Goal: Information Seeking & Learning: Learn about a topic

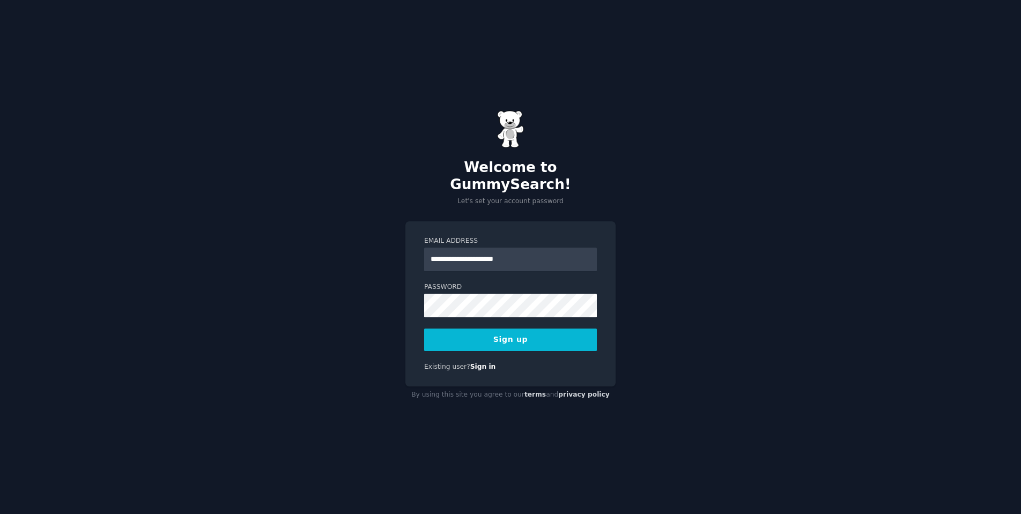
type input "**********"
click at [509, 333] on button "Sign up" at bounding box center [510, 340] width 173 height 23
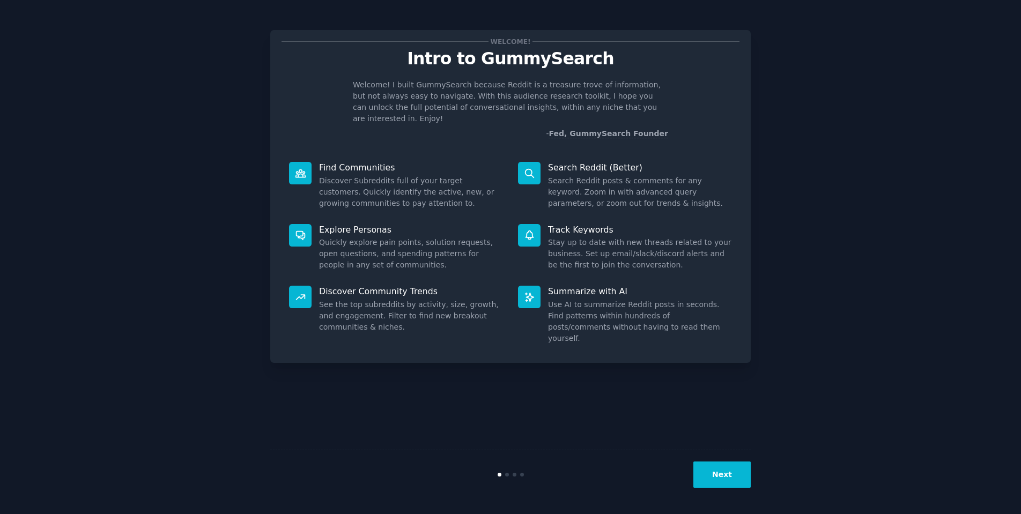
click at [736, 478] on button "Next" at bounding box center [722, 475] width 57 height 26
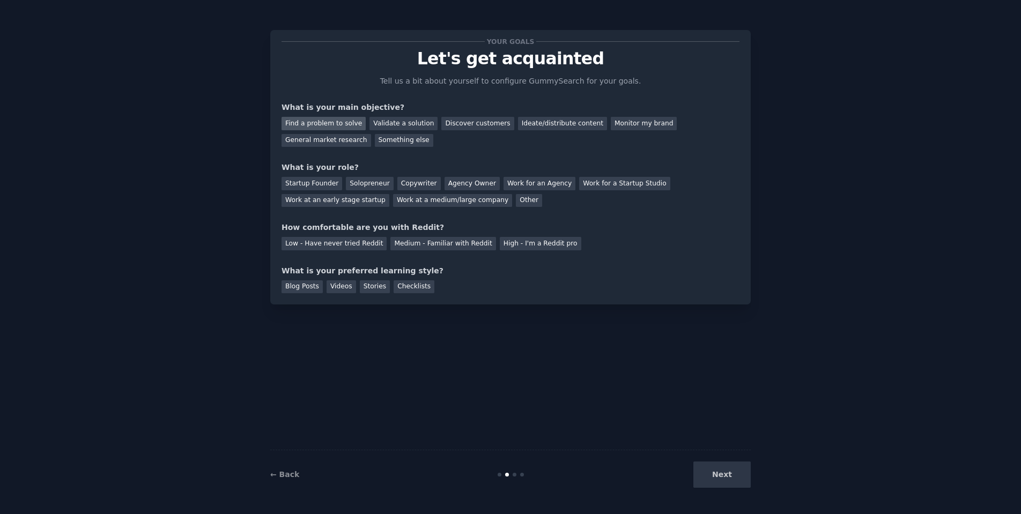
click at [326, 121] on div "Find a problem to solve" at bounding box center [324, 123] width 84 height 13
click at [337, 139] on div "General market research" at bounding box center [327, 140] width 90 height 13
click at [338, 124] on div "Find a problem to solve" at bounding box center [324, 123] width 84 height 13
click at [323, 183] on div "Startup Founder" at bounding box center [312, 183] width 61 height 13
click at [369, 184] on div "Solopreneur" at bounding box center [369, 183] width 47 height 13
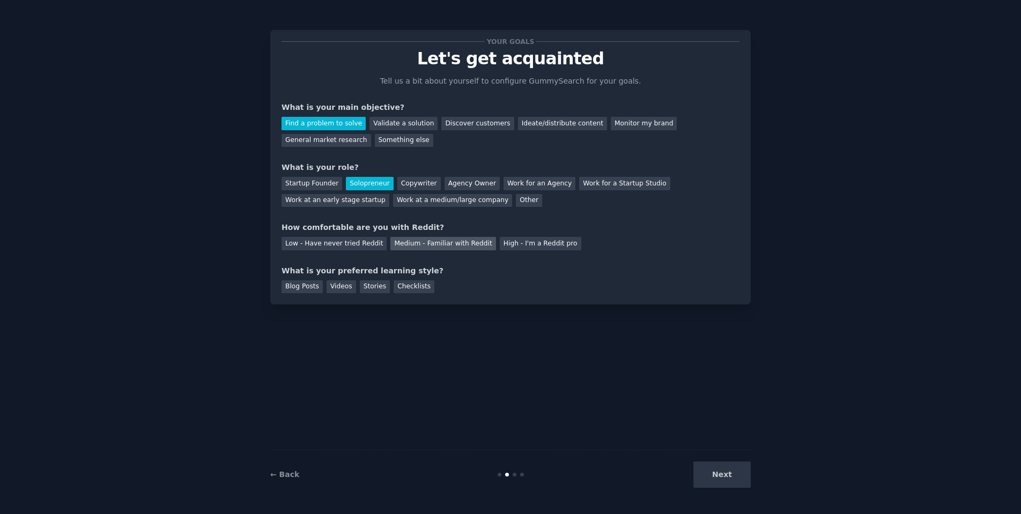
click at [452, 242] on div "Medium - Familiar with Reddit" at bounding box center [443, 243] width 105 height 13
click at [417, 285] on div "Checklists" at bounding box center [414, 287] width 41 height 13
click at [312, 285] on div "Blog Posts" at bounding box center [302, 287] width 41 height 13
click at [726, 479] on button "Next" at bounding box center [722, 475] width 57 height 26
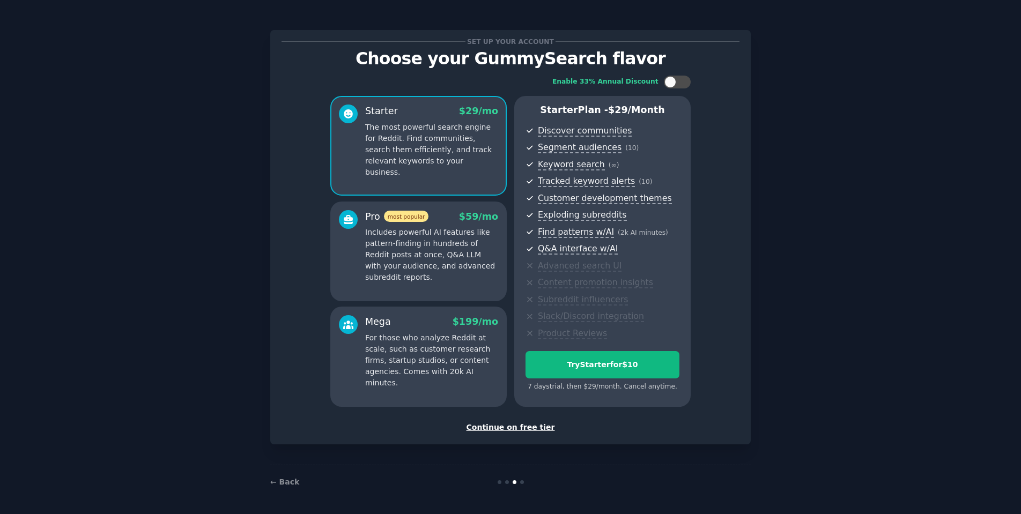
click at [518, 423] on div "Continue on free tier" at bounding box center [511, 427] width 458 height 11
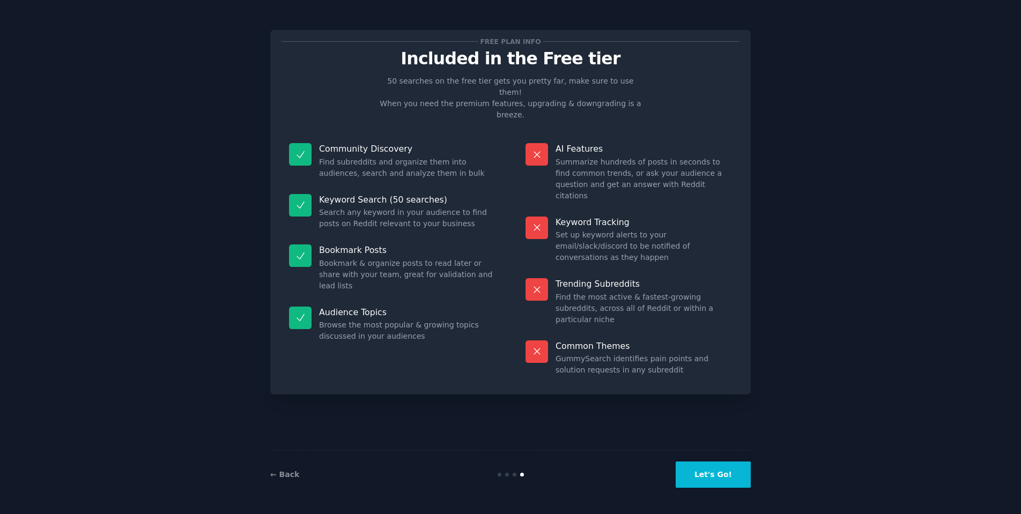
click at [717, 481] on button "Let's Go!" at bounding box center [713, 475] width 75 height 26
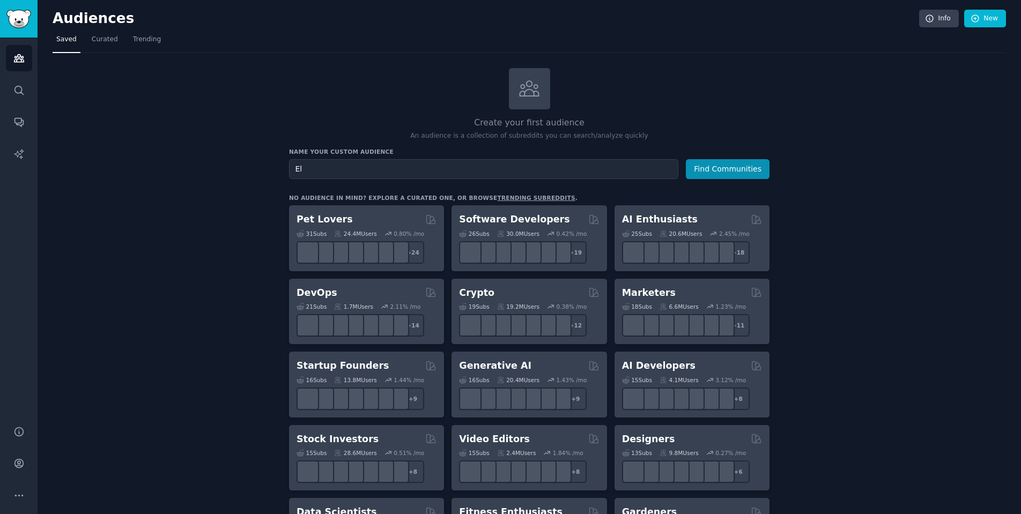
type input "E"
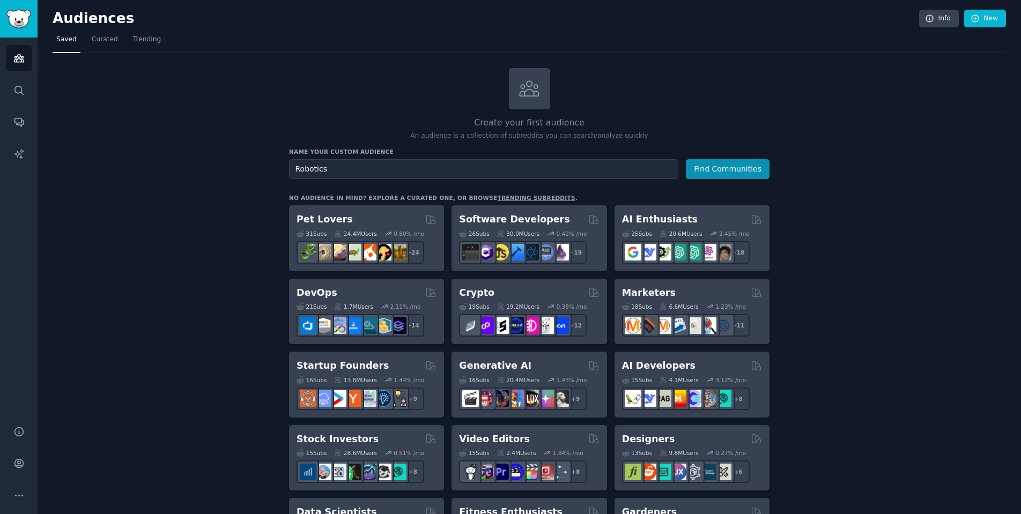
type input "Robotics"
click at [728, 168] on button "Find Communities" at bounding box center [728, 169] width 84 height 20
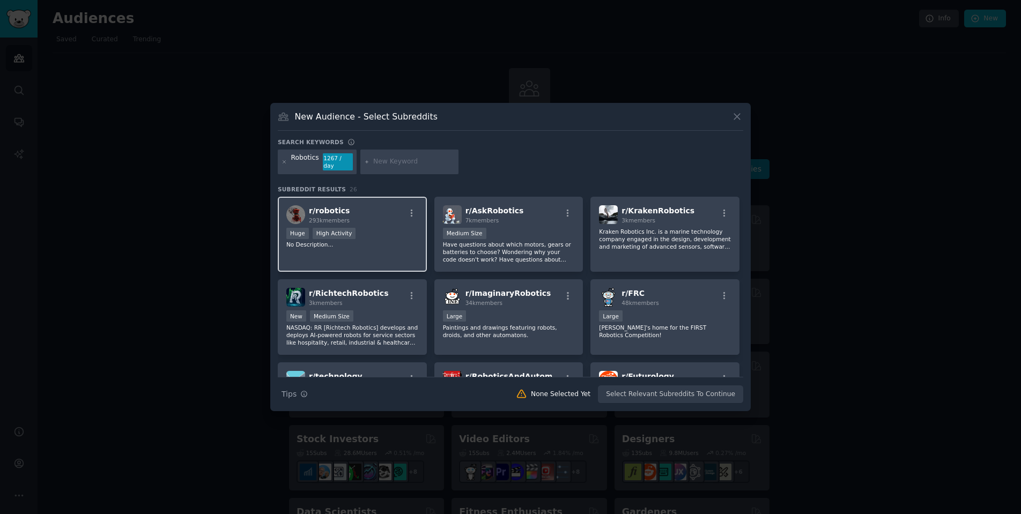
click at [392, 230] on div ">= 80th percentile for submissions / day Huge High Activity" at bounding box center [352, 234] width 132 height 13
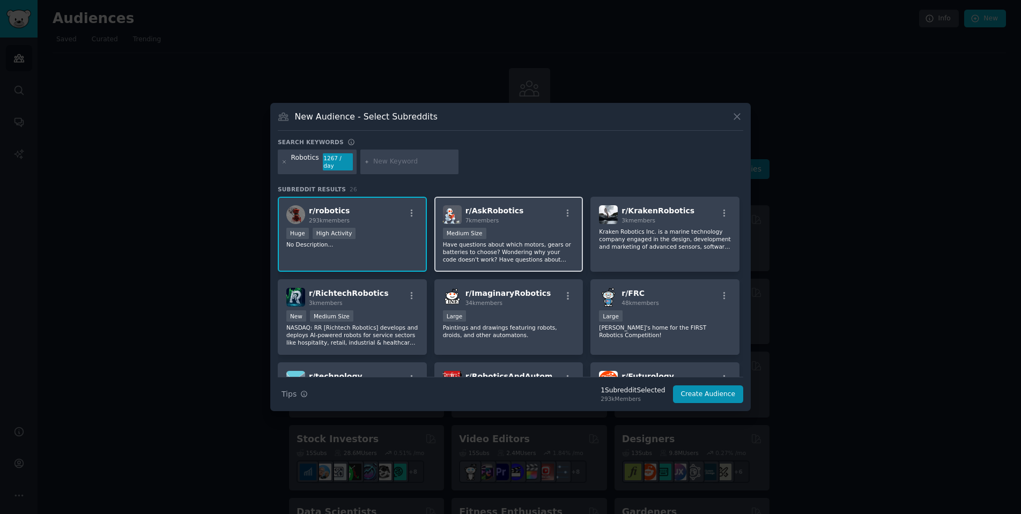
click at [524, 233] on div "1000 - 10,000 members Medium Size" at bounding box center [509, 234] width 132 height 13
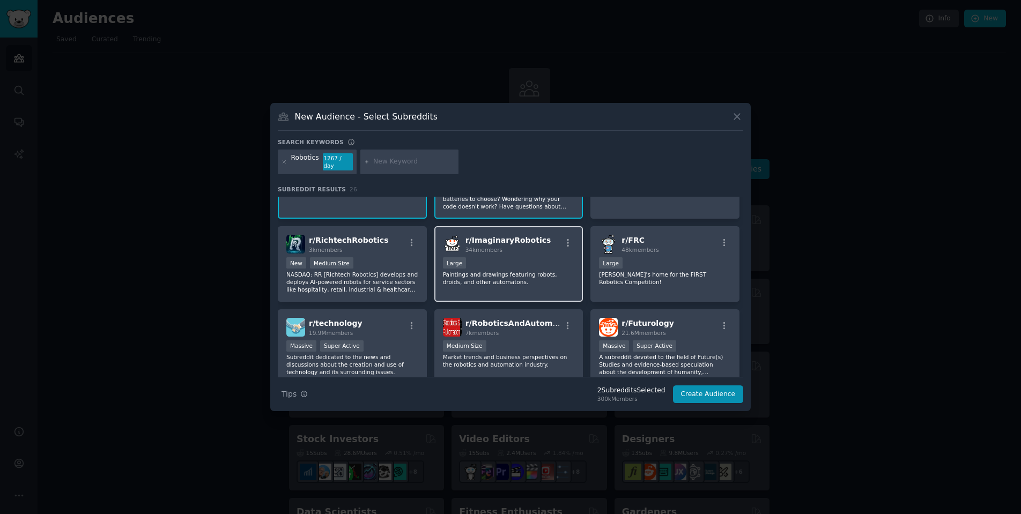
scroll to position [121, 0]
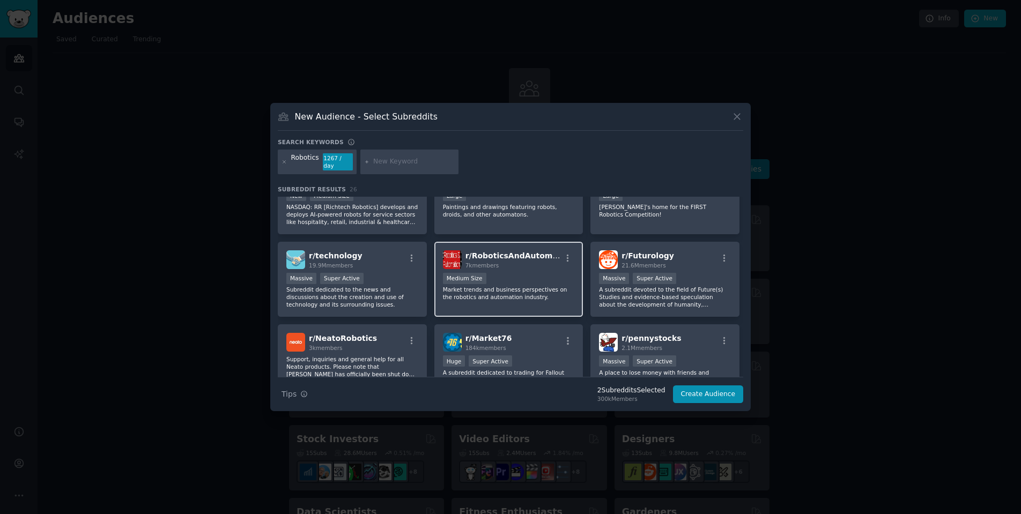
click at [533, 273] on div "Medium Size" at bounding box center [509, 279] width 132 height 13
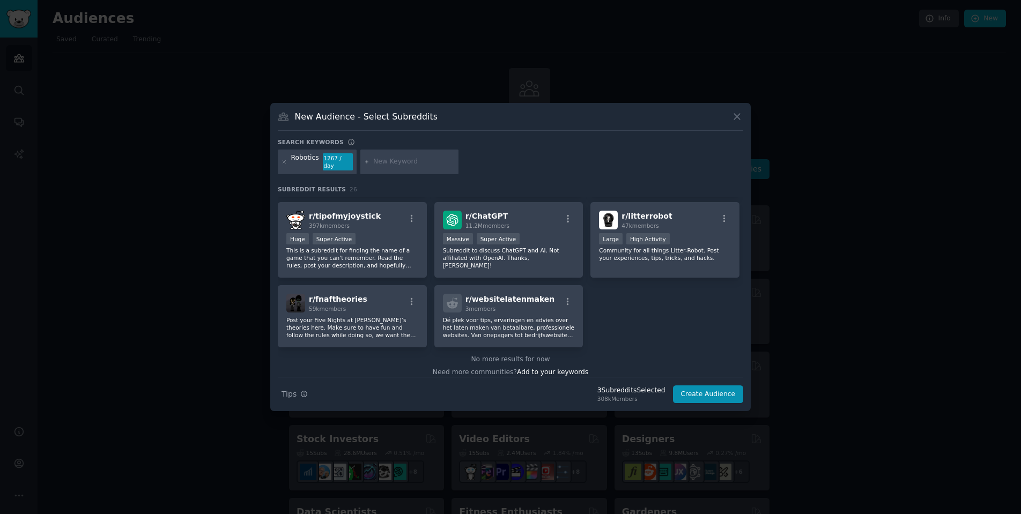
scroll to position [577, 0]
click at [698, 388] on button "Create Audience" at bounding box center [708, 395] width 71 height 18
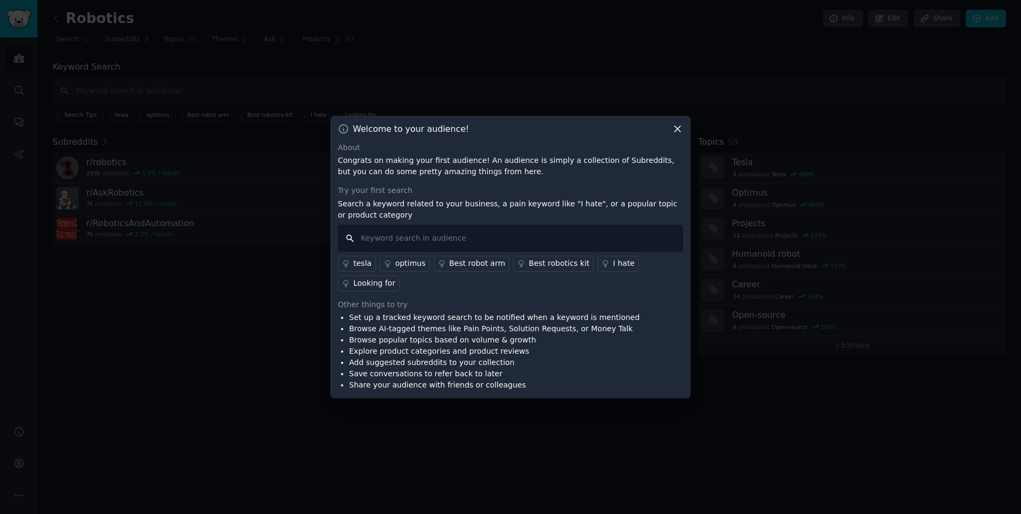
click at [445, 237] on input "text" at bounding box center [510, 238] width 345 height 27
type input ""I hate""
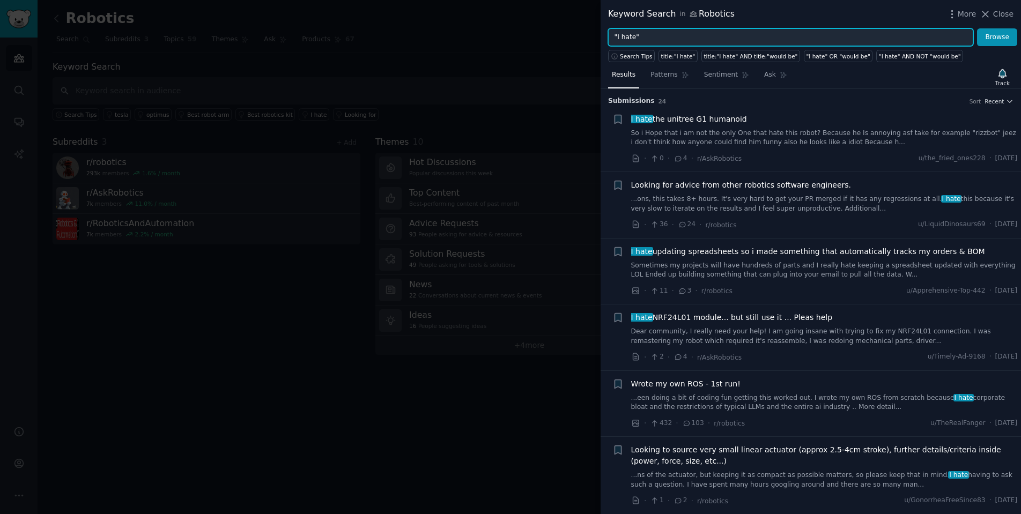
drag, startPoint x: 636, startPoint y: 40, endPoint x: 618, endPoint y: 38, distance: 17.2
click at [618, 38] on input ""I hate"" at bounding box center [790, 37] width 365 height 18
click at [998, 37] on button "Browse" at bounding box center [997, 37] width 40 height 18
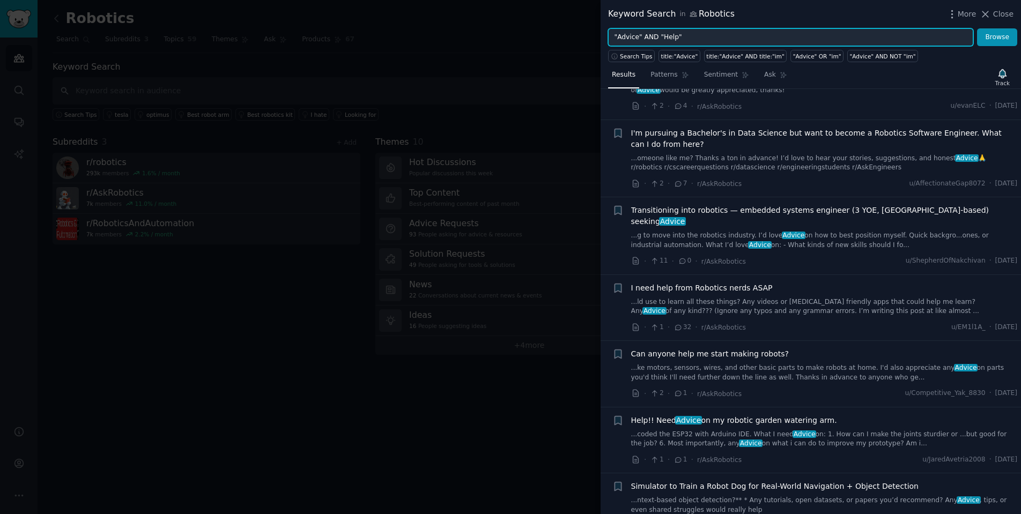
scroll to position [1233, 0]
drag, startPoint x: 704, startPoint y: 39, endPoint x: 606, endPoint y: 34, distance: 97.7
click at [606, 34] on div ""Advice" AND "Help" Browse" at bounding box center [811, 37] width 421 height 18
type input """
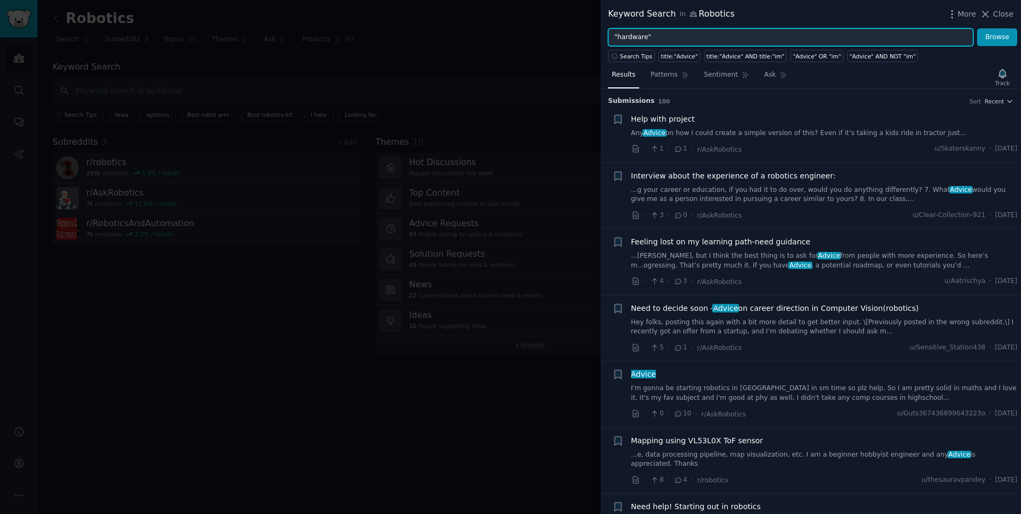
click at [998, 37] on button "Browse" at bounding box center [997, 37] width 40 height 18
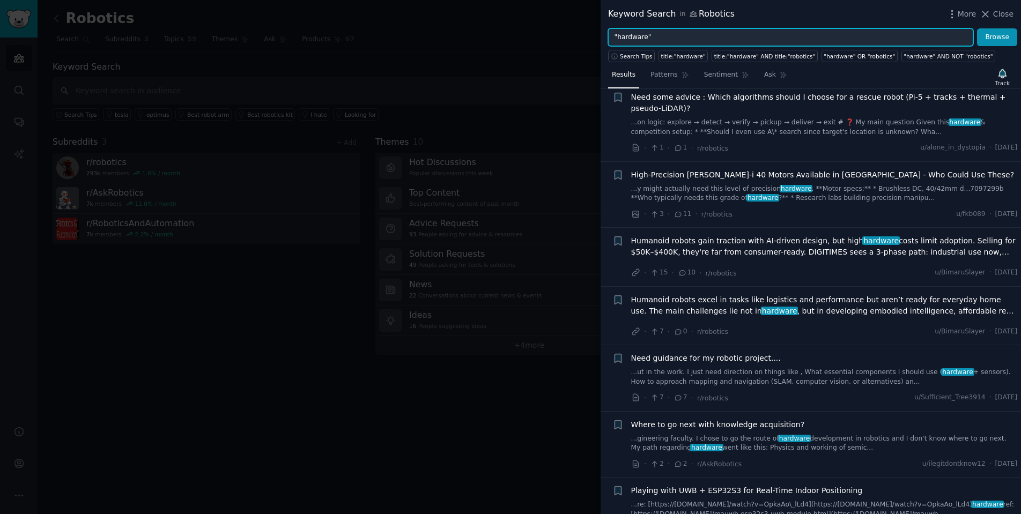
scroll to position [0, 0]
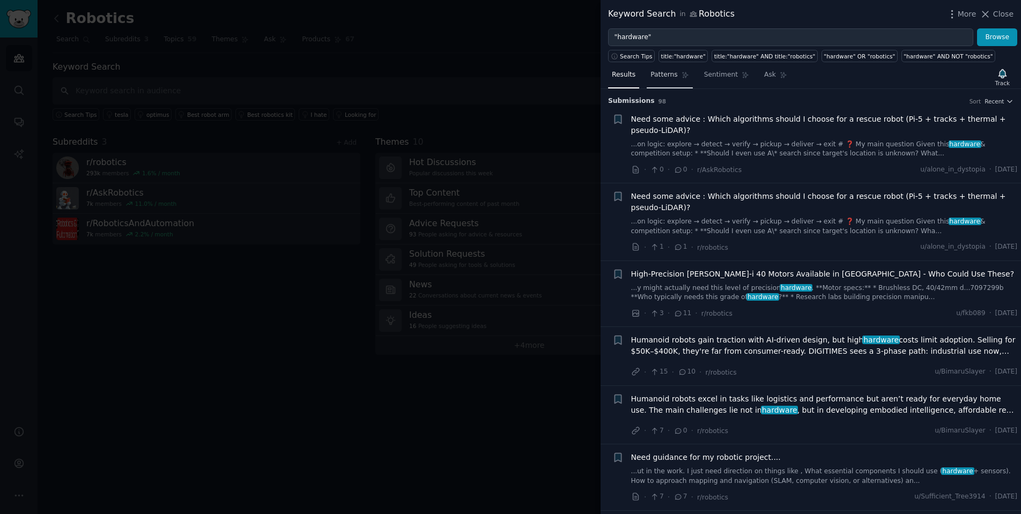
click at [672, 75] on span "Patterns" at bounding box center [664, 75] width 27 height 10
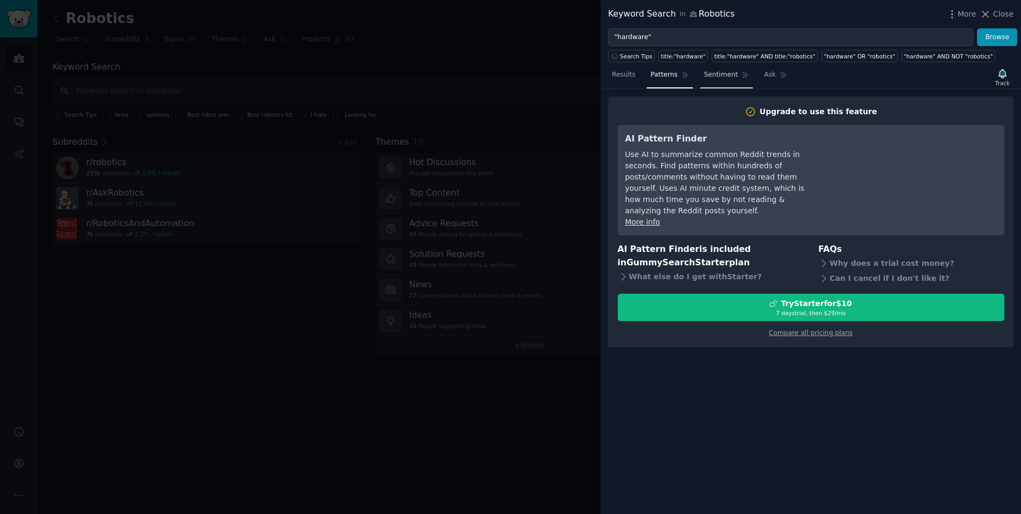
click at [714, 76] on span "Sentiment" at bounding box center [721, 75] width 34 height 10
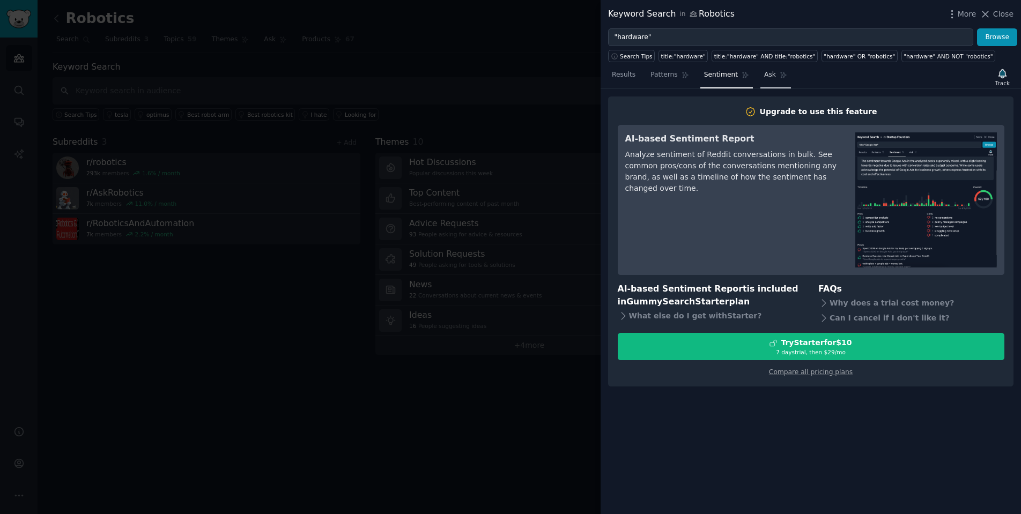
click at [768, 78] on span "Ask" at bounding box center [770, 75] width 12 height 10
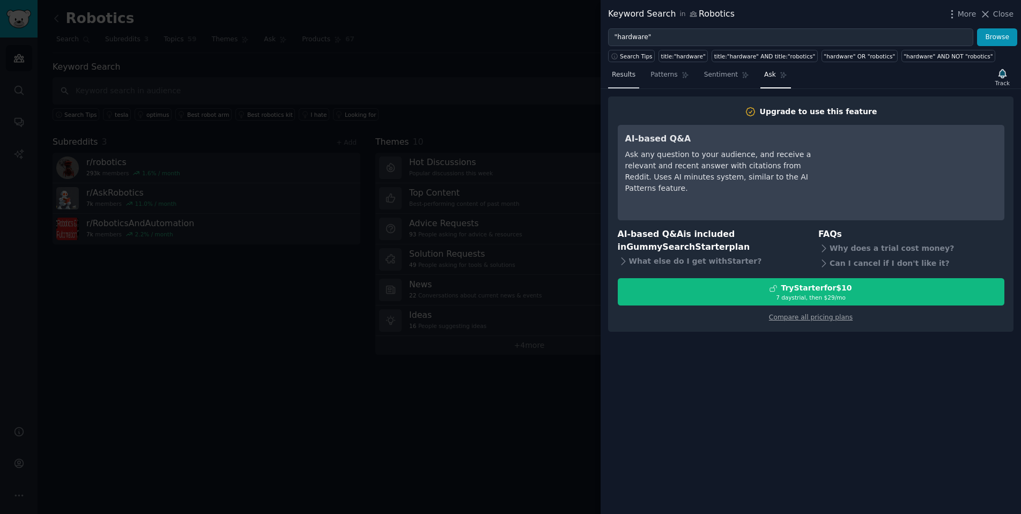
click at [625, 71] on span "Results" at bounding box center [624, 75] width 24 height 10
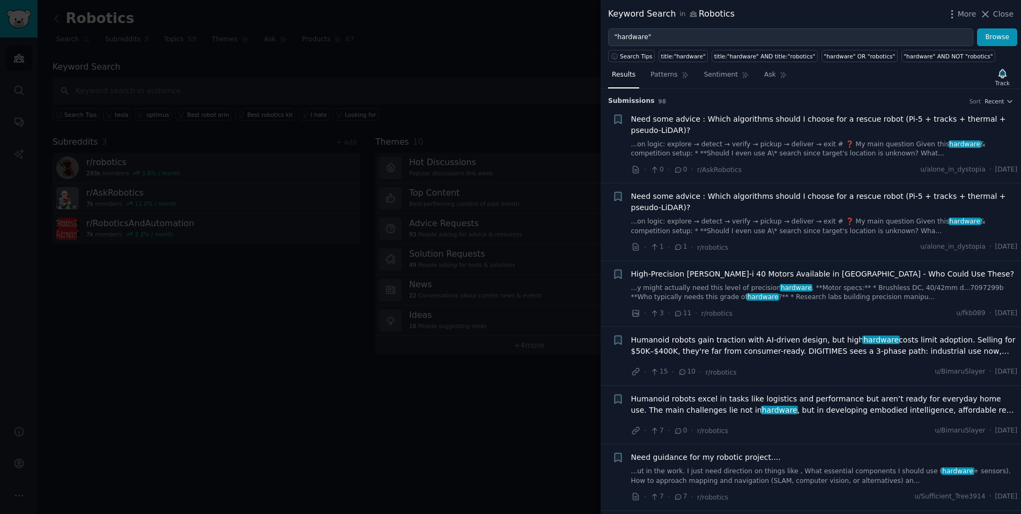
click at [830, 287] on link "...y might actually need this level of precision hardware . **Motor specs:** * …" at bounding box center [824, 293] width 387 height 19
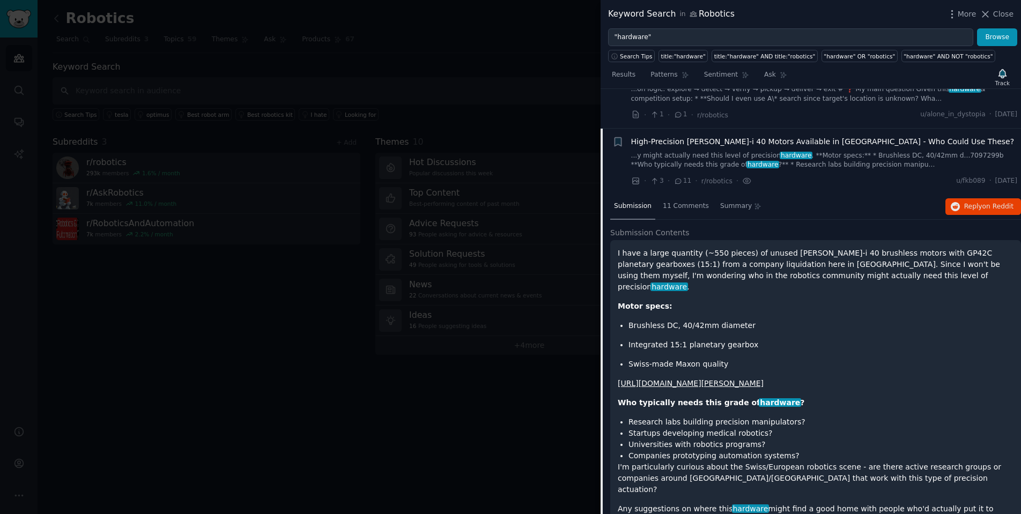
scroll to position [218, 0]
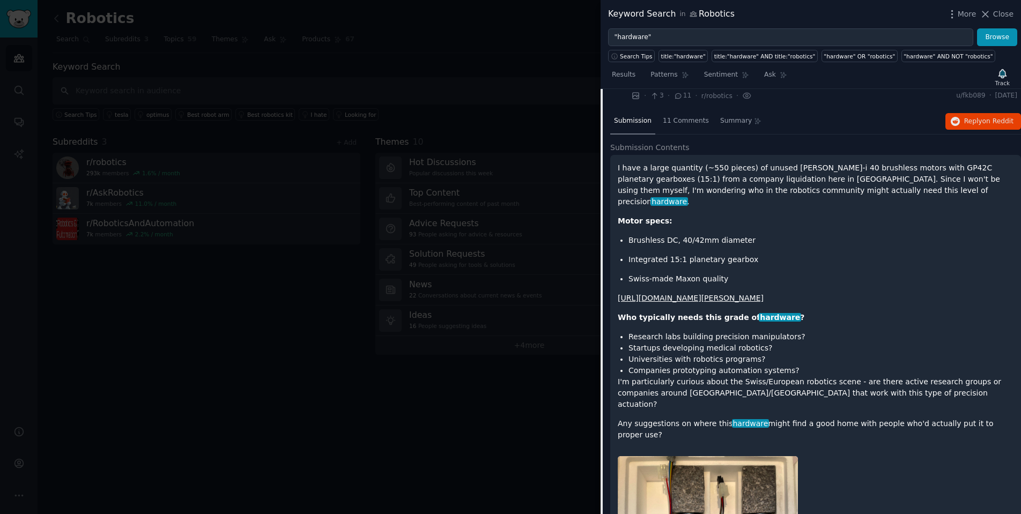
click at [687, 294] on link "[URL][DOMAIN_NAME][PERSON_NAME]" at bounding box center [691, 298] width 146 height 9
click at [689, 118] on span "11 Comments" at bounding box center [686, 121] width 46 height 10
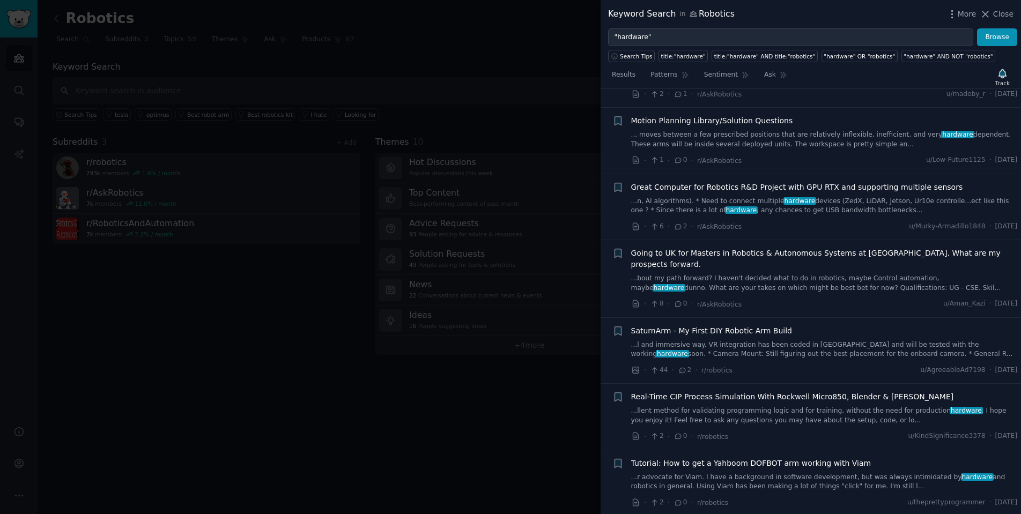
scroll to position [1113, 0]
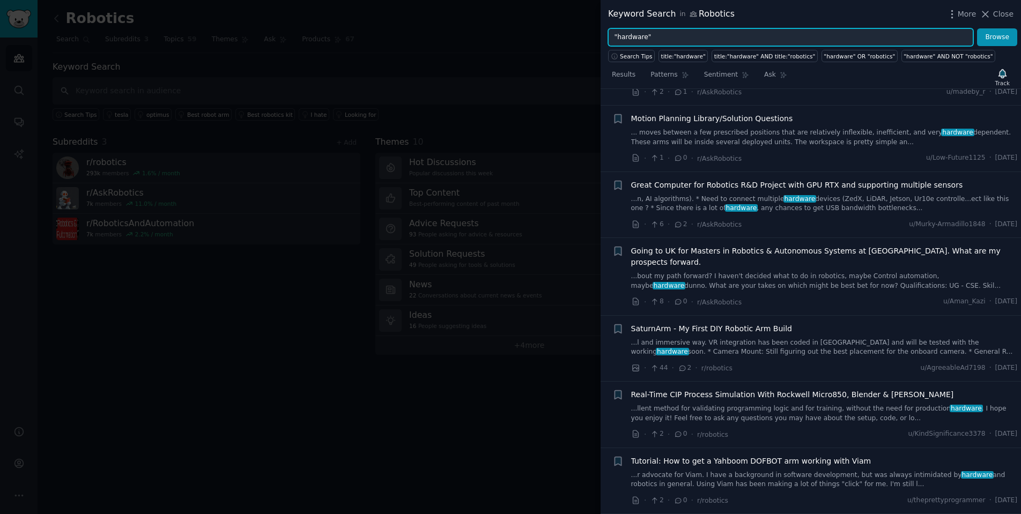
click at [647, 40] on input ""hardware"" at bounding box center [790, 37] width 365 height 18
click at [998, 37] on button "Browse" at bounding box center [997, 37] width 40 height 18
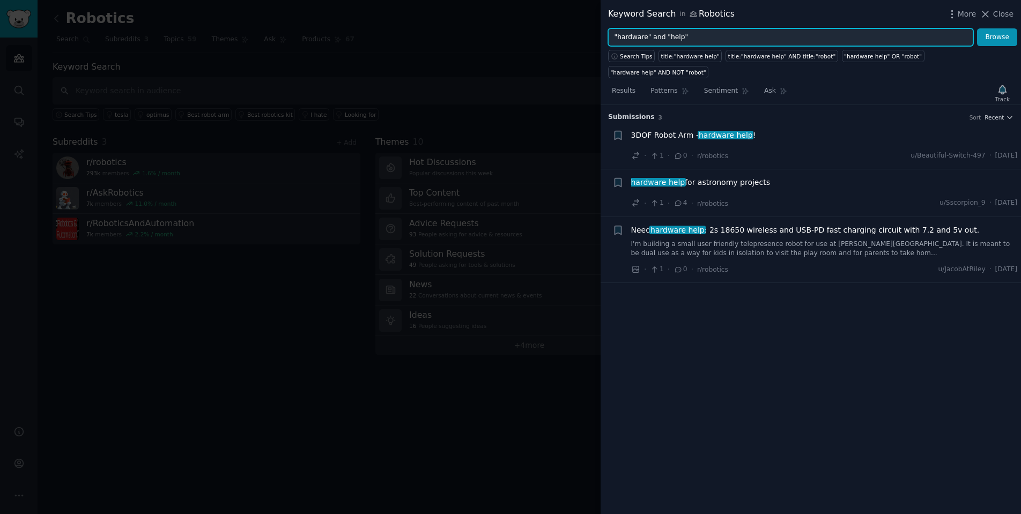
click at [998, 37] on button "Browse" at bounding box center [997, 37] width 40 height 18
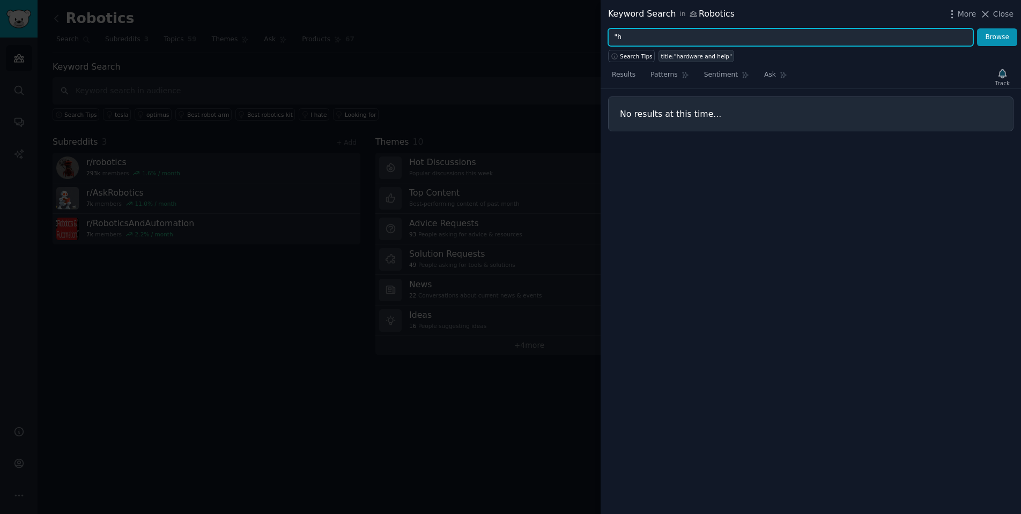
type input """
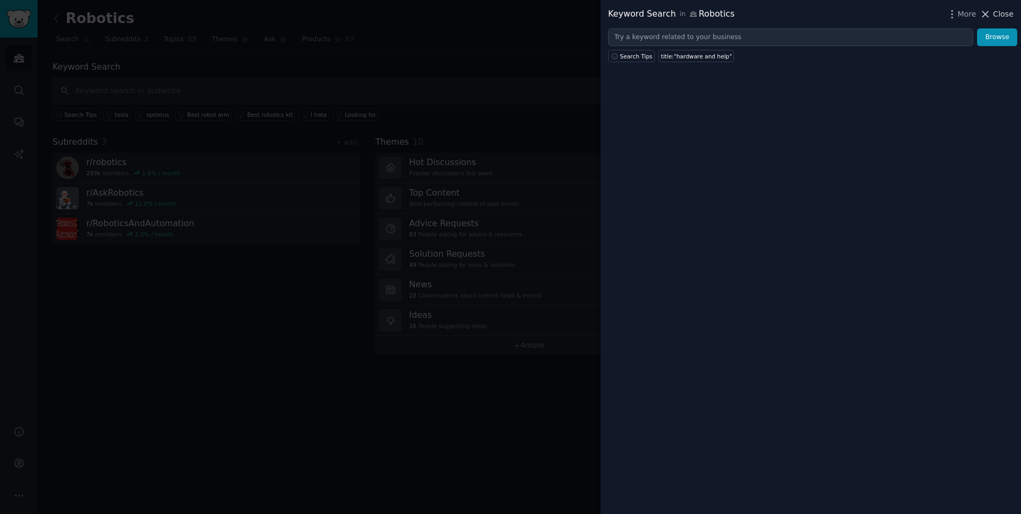
click at [989, 16] on icon at bounding box center [986, 14] width 6 height 6
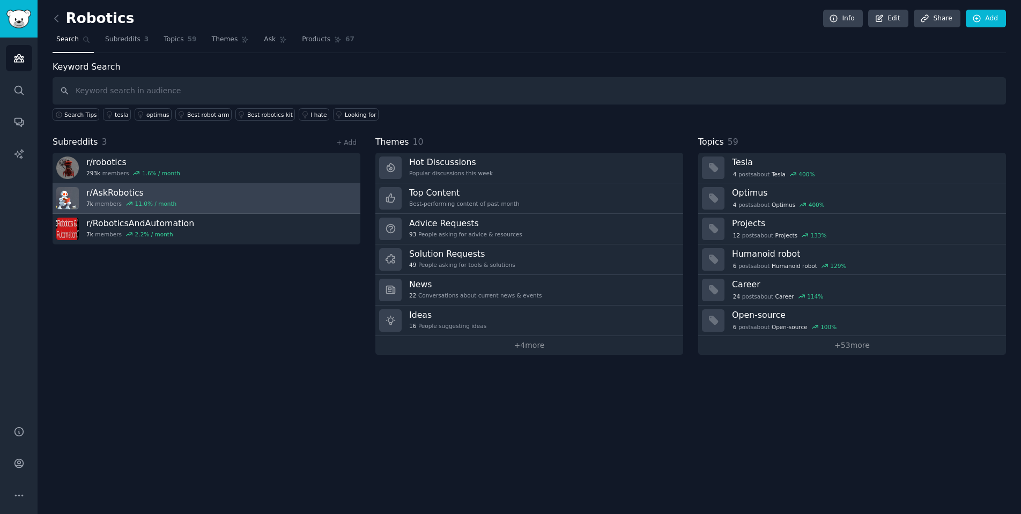
click at [117, 192] on h3 "r/ AskRobotics" at bounding box center [131, 192] width 90 height 11
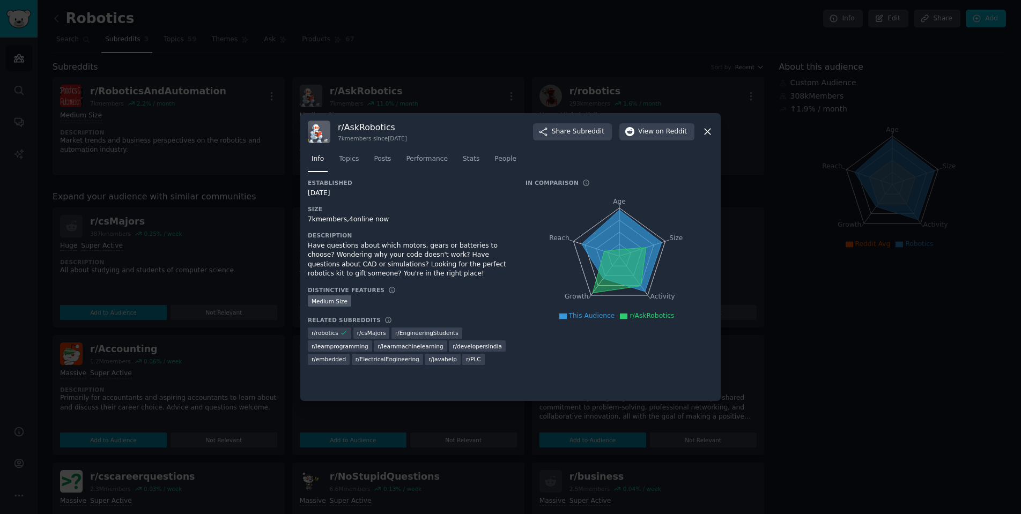
click at [710, 133] on icon at bounding box center [707, 131] width 11 height 11
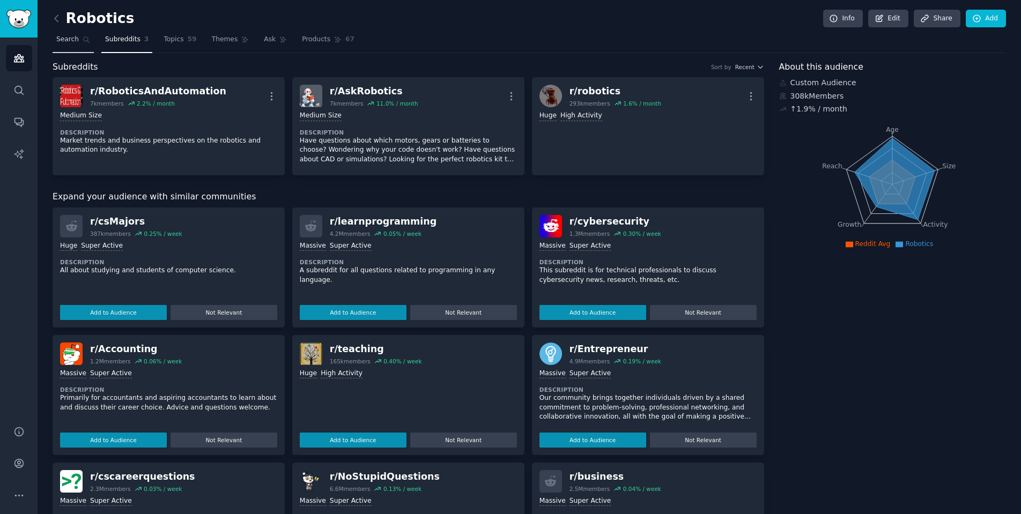
click at [65, 45] on link "Search" at bounding box center [73, 42] width 41 height 22
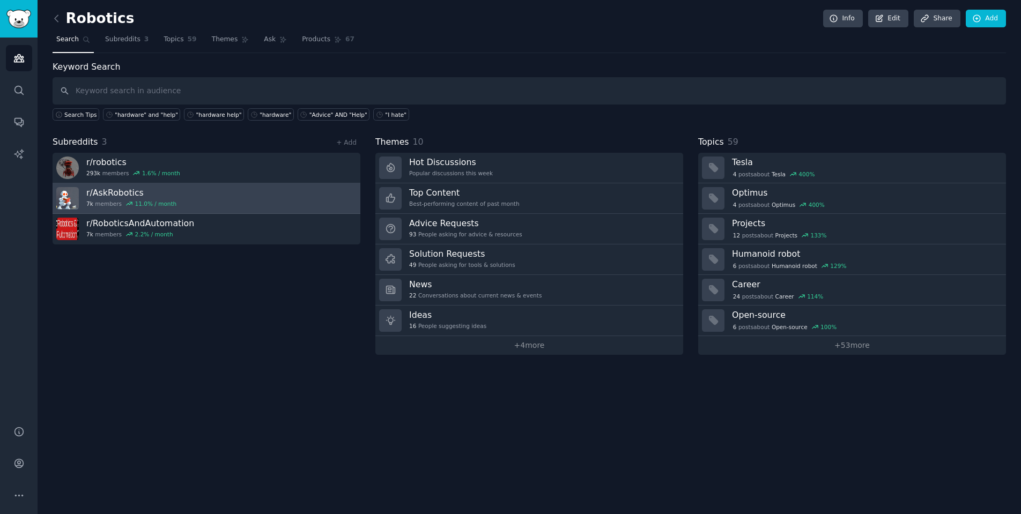
click at [193, 195] on link "r/ AskRobotics 7k members 11.0 % / month" at bounding box center [207, 198] width 308 height 31
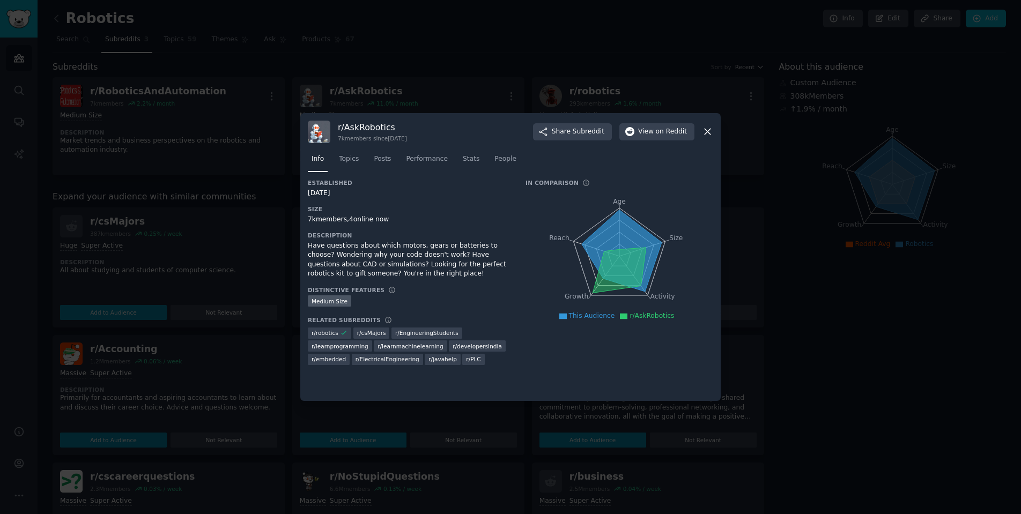
click at [708, 132] on icon at bounding box center [708, 132] width 6 height 6
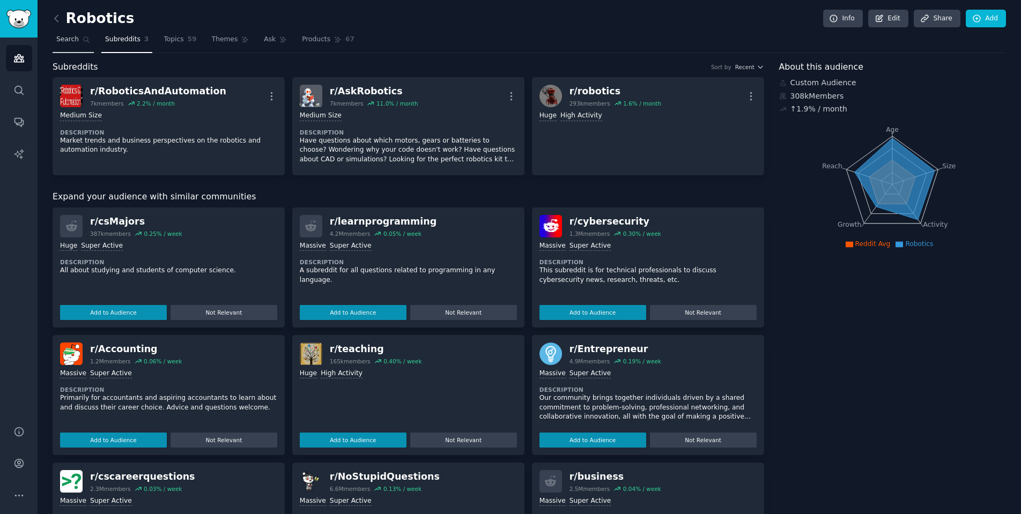
click at [66, 43] on span "Search" at bounding box center [67, 40] width 23 height 10
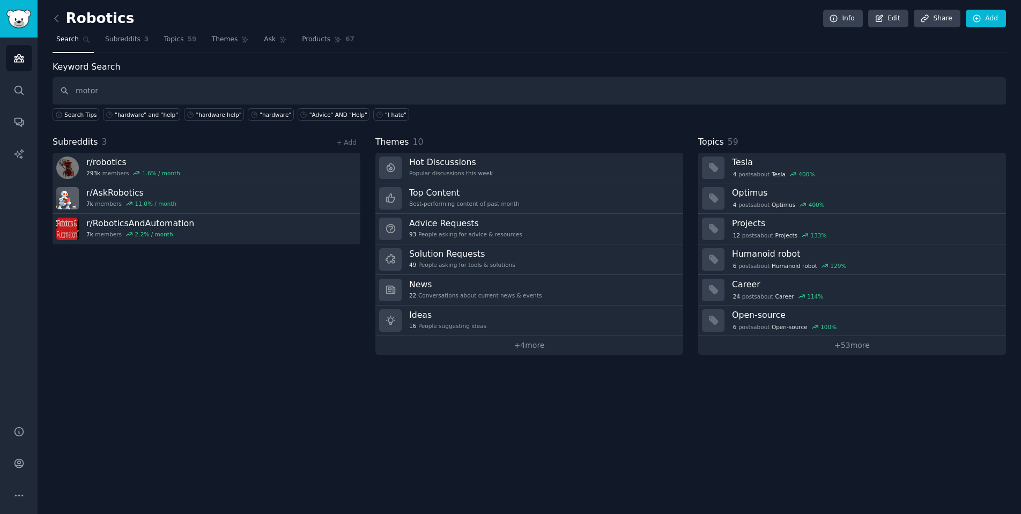
type input "motor"
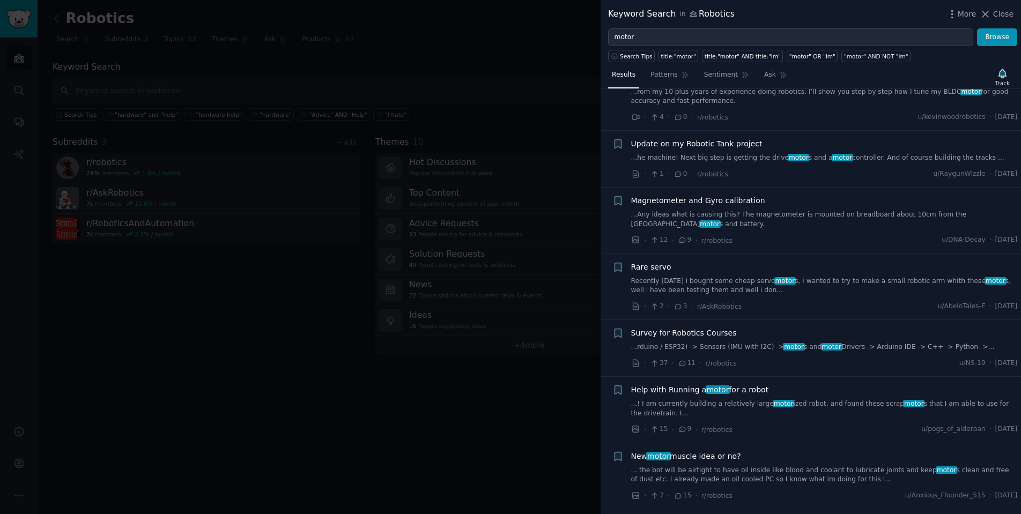
scroll to position [416, 0]
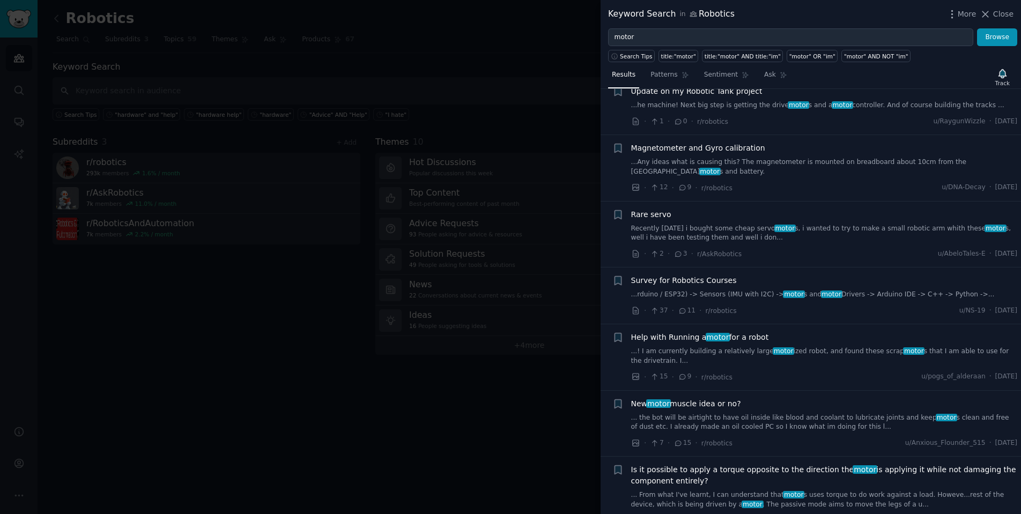
click at [759, 240] on link "Recently [DATE] i bought some cheap servo motor s, i wanted to try to make a sm…" at bounding box center [824, 233] width 387 height 19
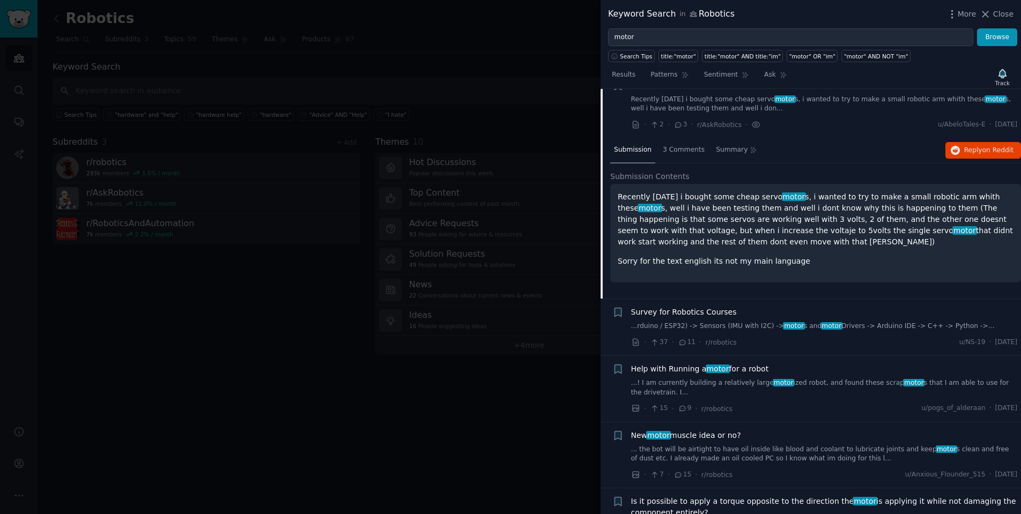
scroll to position [547, 0]
click at [763, 329] on link "...rduino / ESP32) -> Sensors (IMU with I2C) -> motor s and motor Drivers -> Ar…" at bounding box center [824, 325] width 387 height 10
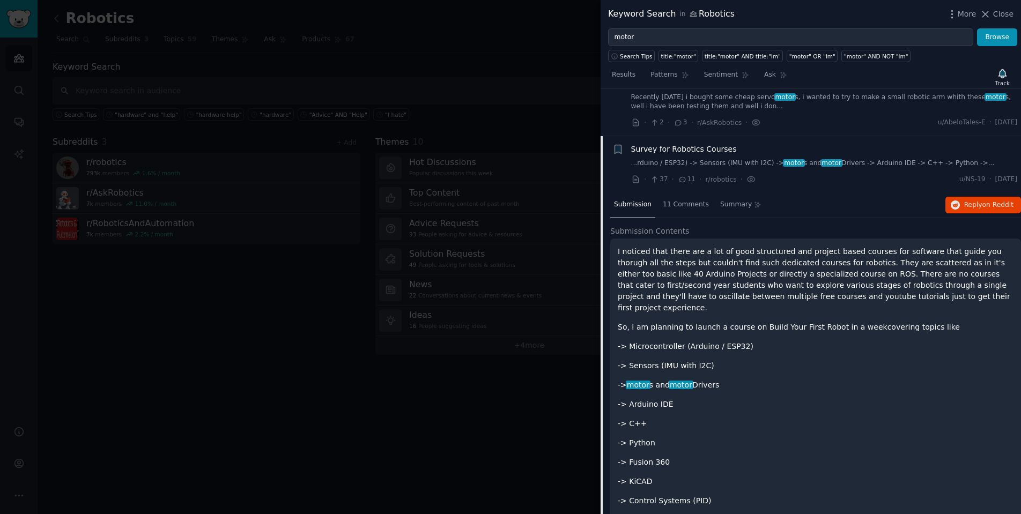
scroll to position [599, 0]
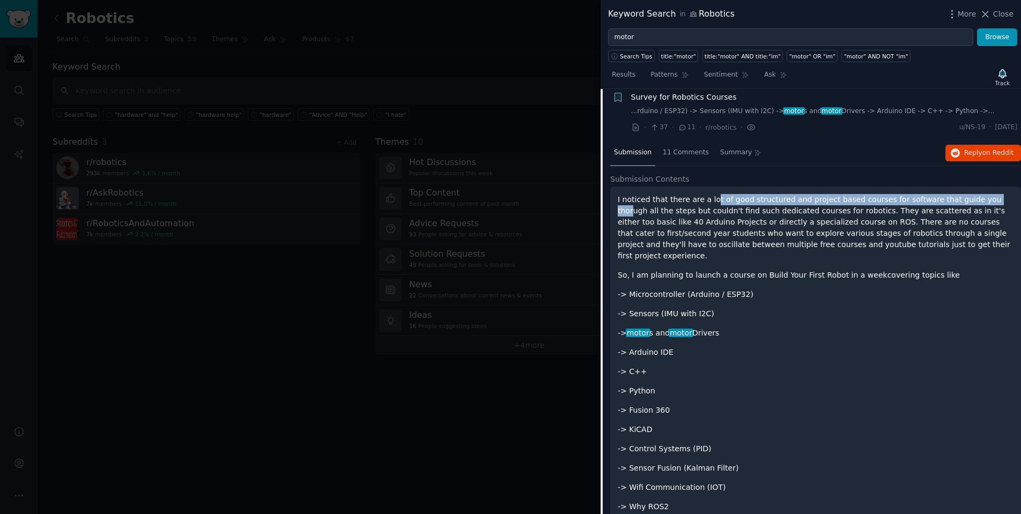
drag, startPoint x: 711, startPoint y: 200, endPoint x: 987, endPoint y: 201, distance: 276.2
click at [987, 201] on p "I noticed that there are a lot of good structured and project based courses for…" at bounding box center [816, 228] width 396 height 68
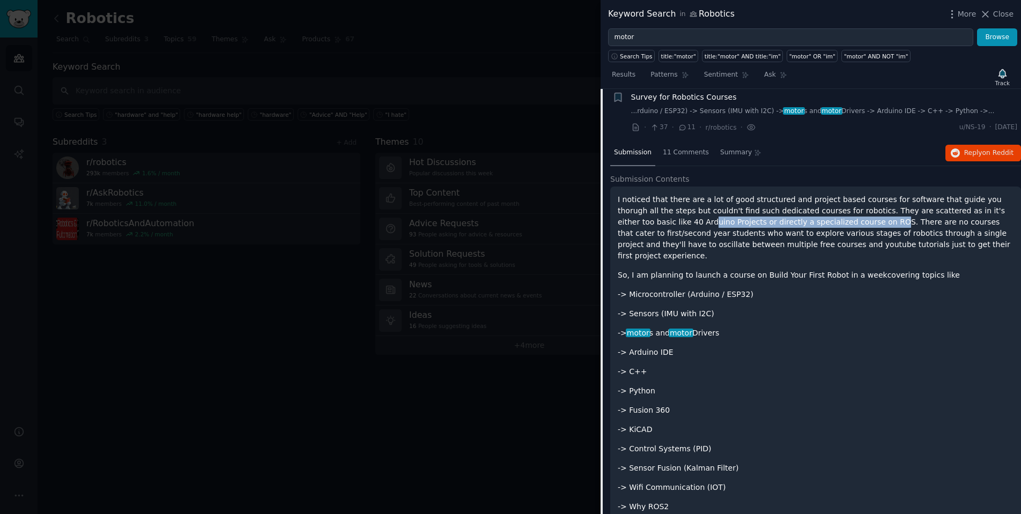
drag, startPoint x: 643, startPoint y: 225, endPoint x: 817, endPoint y: 225, distance: 174.3
click at [817, 225] on p "I noticed that there are a lot of good structured and project based courses for…" at bounding box center [816, 228] width 396 height 68
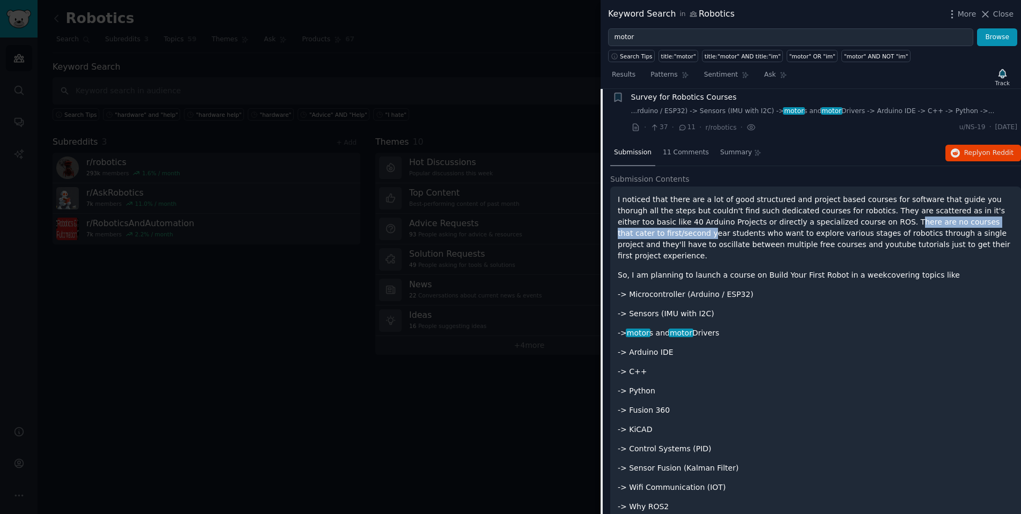
drag, startPoint x: 834, startPoint y: 227, endPoint x: 997, endPoint y: 228, distance: 162.5
click at [997, 228] on p "I noticed that there are a lot of good structured and project based courses for…" at bounding box center [816, 228] width 396 height 68
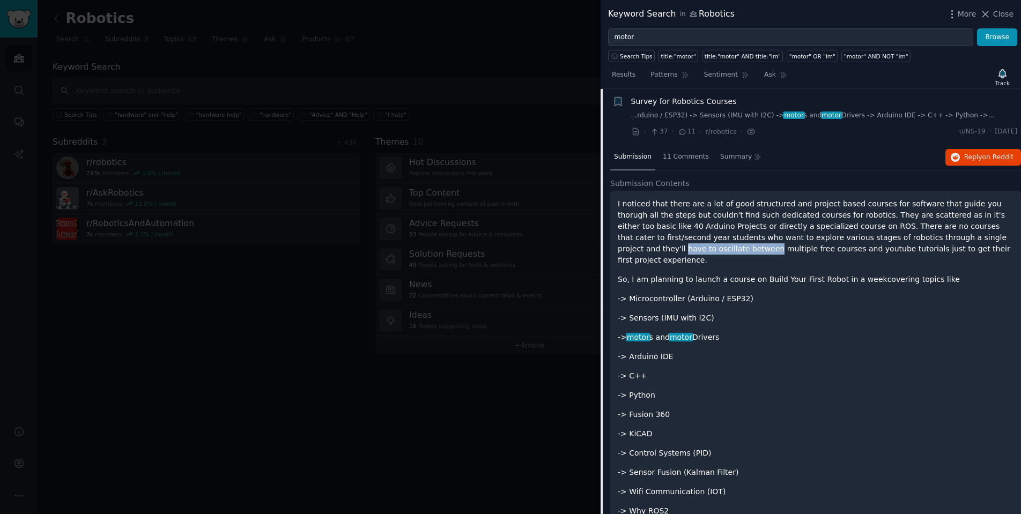
drag, startPoint x: 646, startPoint y: 247, endPoint x: 935, endPoint y: 240, distance: 289.2
click at [935, 240] on p "I noticed that there are a lot of good structured and project based courses for…" at bounding box center [816, 232] width 396 height 68
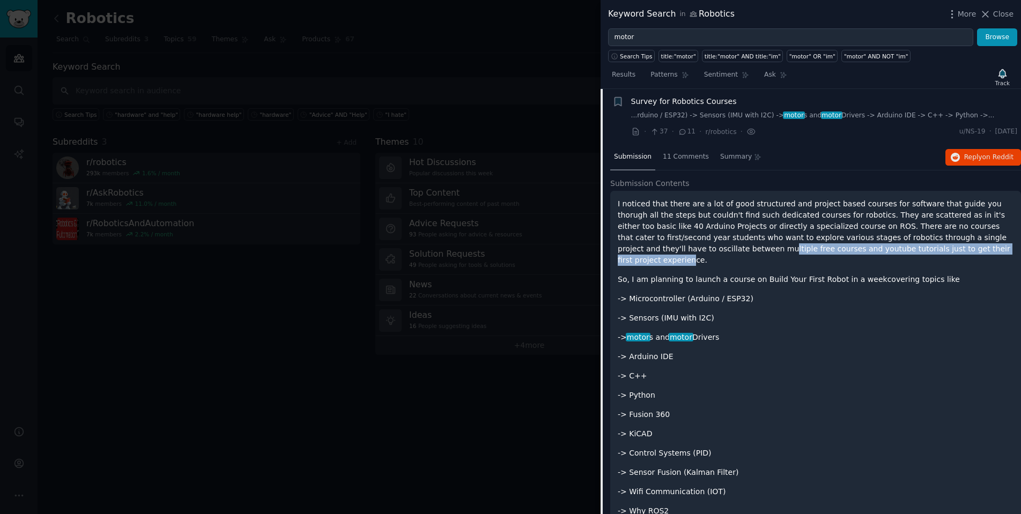
drag, startPoint x: 659, startPoint y: 253, endPoint x: 927, endPoint y: 256, distance: 267.7
click at [927, 256] on p "I noticed that there are a lot of good structured and project based courses for…" at bounding box center [816, 232] width 396 height 68
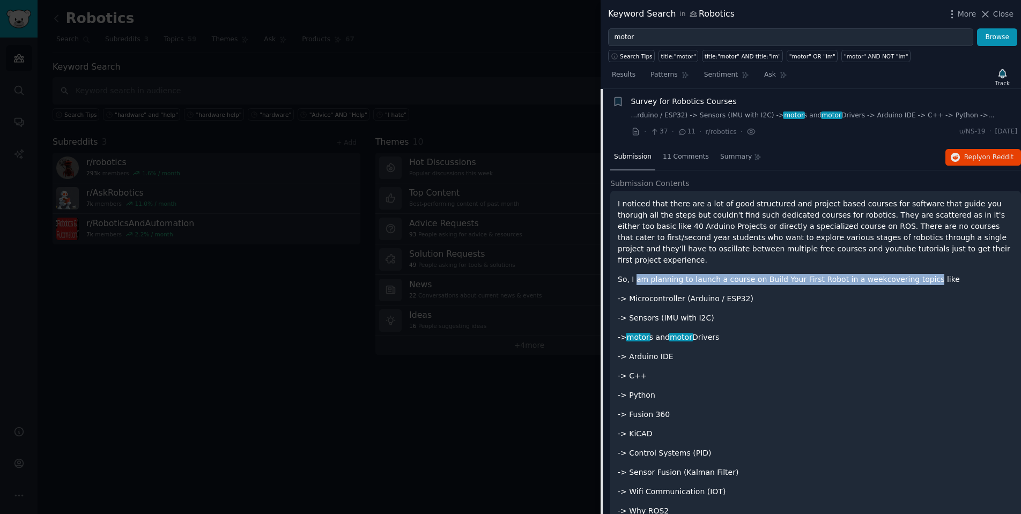
drag, startPoint x: 636, startPoint y: 274, endPoint x: 918, endPoint y: 274, distance: 281.6
click at [918, 274] on p "So, I am planning to launch a course on Build Your First Robot in a weekcoverin…" at bounding box center [816, 279] width 396 height 11
click at [684, 274] on p "So, I am planning to launch a course on Build Your First Robot in a weekcoverin…" at bounding box center [816, 279] width 396 height 11
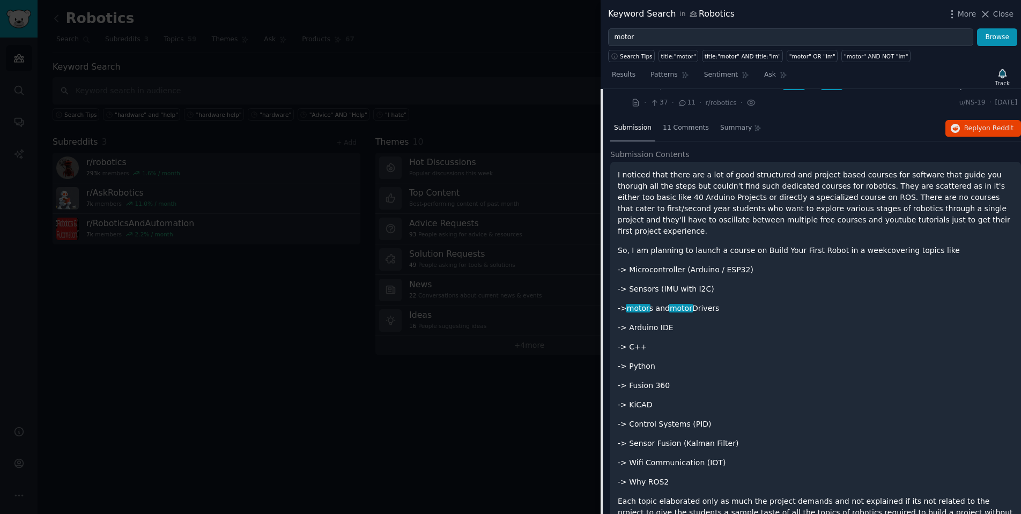
scroll to position [636, 0]
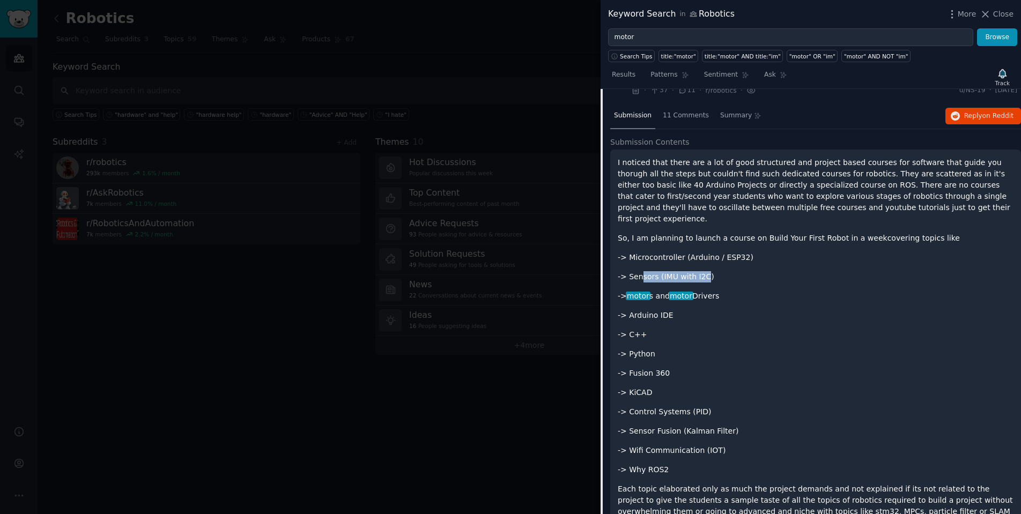
drag, startPoint x: 641, startPoint y: 270, endPoint x: 703, endPoint y: 271, distance: 62.2
click at [703, 271] on p "-> Sensors (IMU with I2C)" at bounding box center [816, 276] width 396 height 11
drag, startPoint x: 635, startPoint y: 289, endPoint x: 709, endPoint y: 289, distance: 73.5
click at [709, 291] on p "-> motor s and motor Drivers" at bounding box center [816, 296] width 396 height 11
click at [638, 311] on p "-> Arduino IDE" at bounding box center [816, 315] width 396 height 11
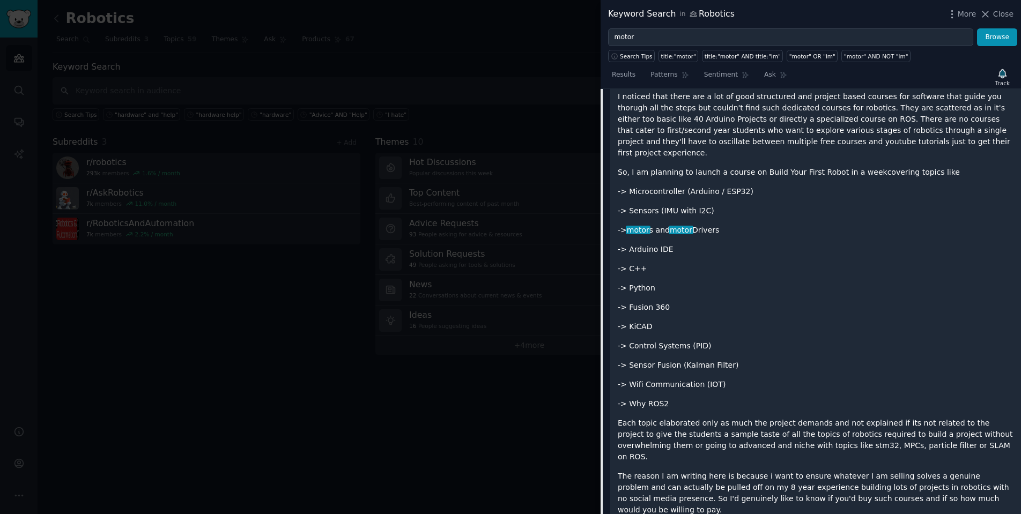
scroll to position [786, 0]
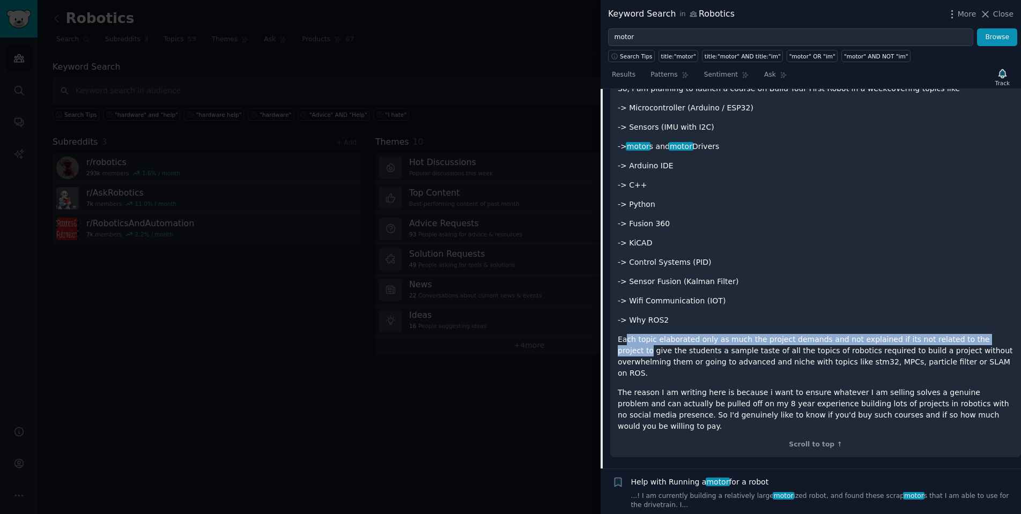
drag, startPoint x: 628, startPoint y: 336, endPoint x: 991, endPoint y: 332, distance: 363.7
click at [991, 334] on p "Each topic elaborated only as much the project demands and not explained if its…" at bounding box center [816, 356] width 396 height 45
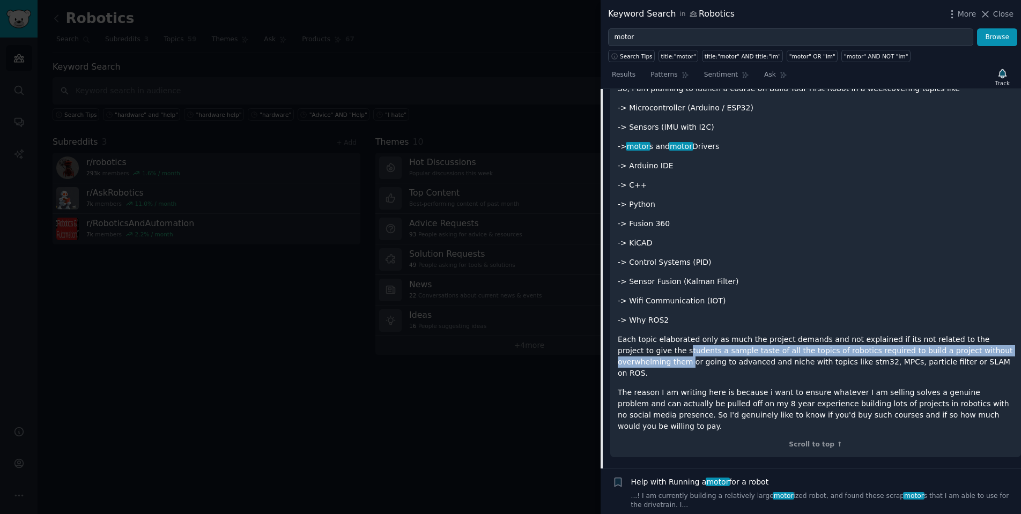
drag, startPoint x: 634, startPoint y: 348, endPoint x: 1001, endPoint y: 345, distance: 367.4
click at [1001, 345] on p "Each topic elaborated only as much the project demands and not explained if its…" at bounding box center [816, 356] width 396 height 45
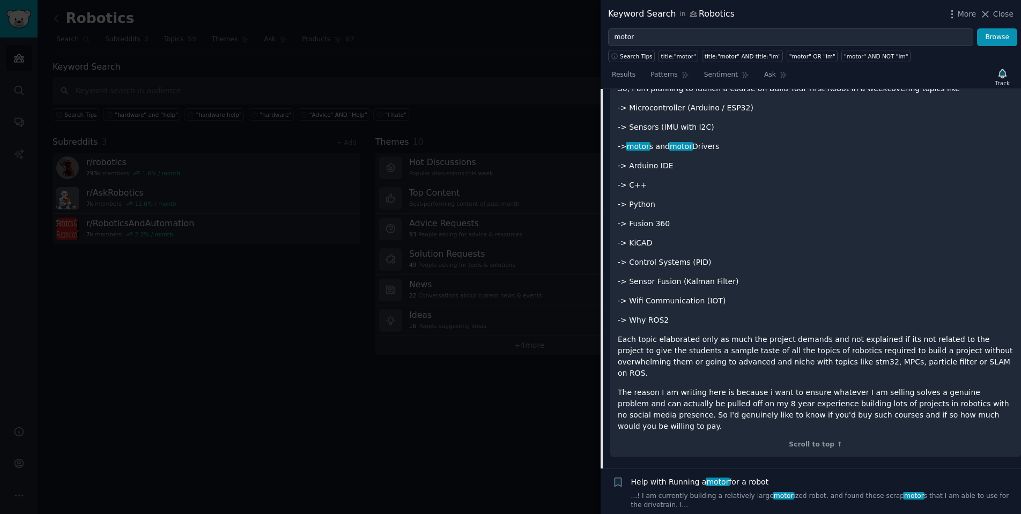
click at [642, 387] on p "The reason I am writing here is because i want to ensure whatever I am selling …" at bounding box center [816, 409] width 396 height 45
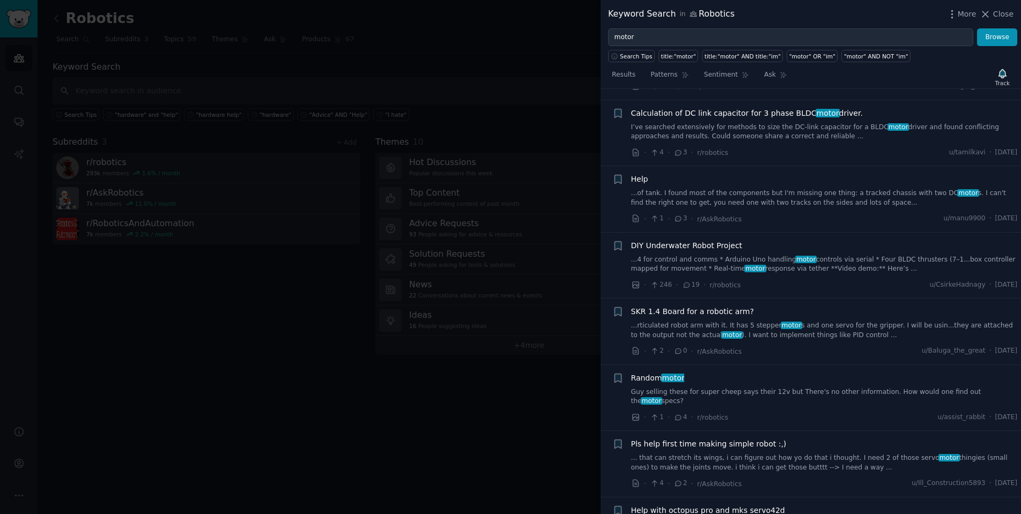
scroll to position [2170, 0]
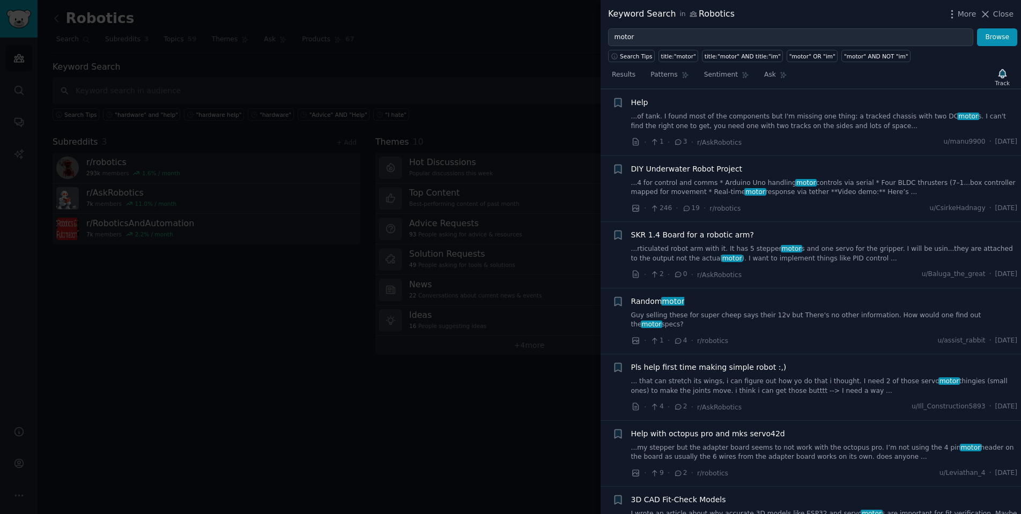
click at [776, 311] on link "Guy selling these for super cheep says their 12v but There's no other informati…" at bounding box center [824, 320] width 387 height 19
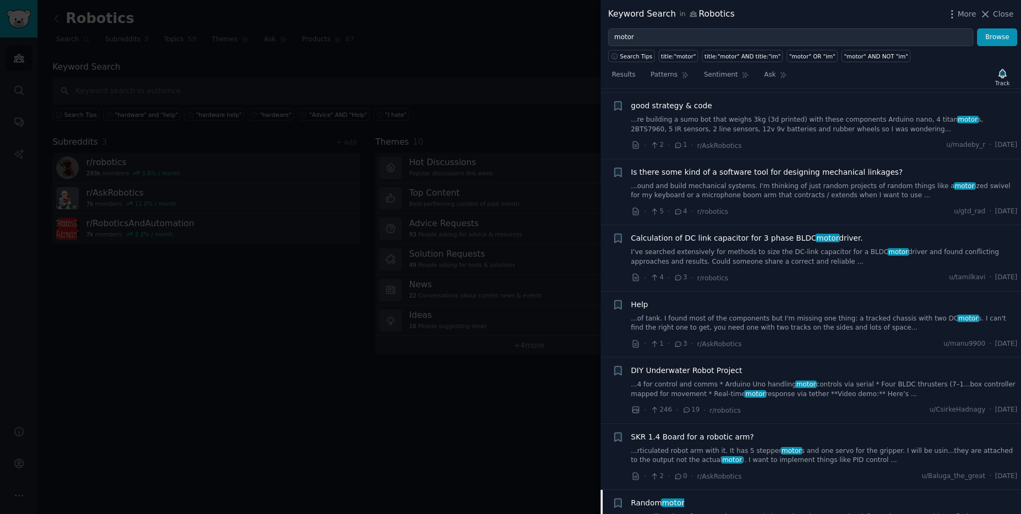
scroll to position [959, 0]
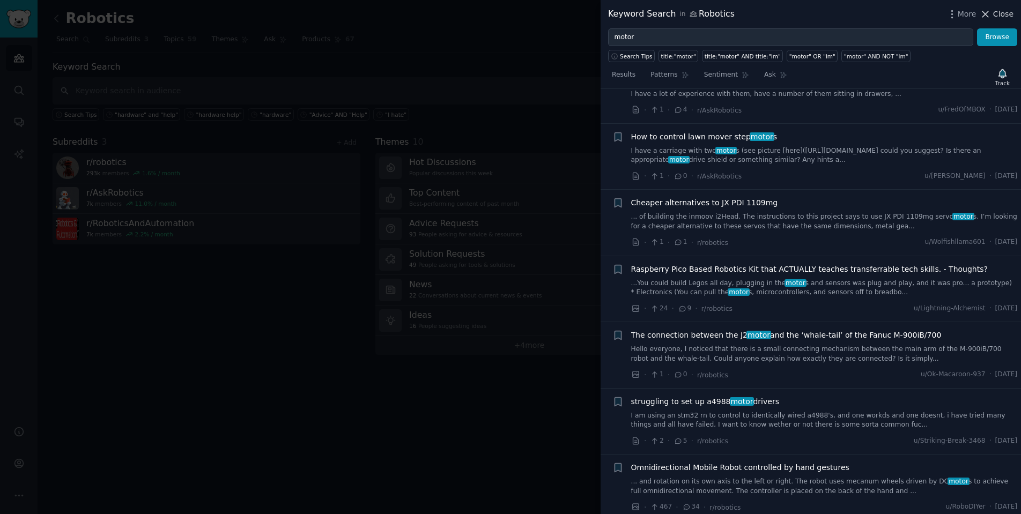
click at [996, 13] on span "Close" at bounding box center [1003, 14] width 20 height 11
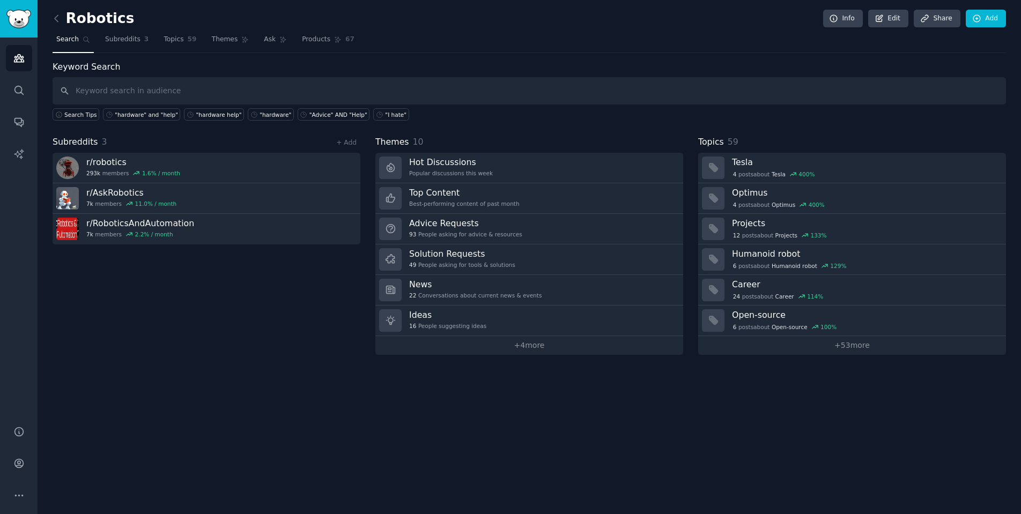
click at [168, 312] on div "Subreddits 3 + Add r/ robotics 293k members 1.6 % / month r/ AskRobotics 7k mem…" at bounding box center [207, 245] width 308 height 219
click at [391, 20] on div "Robotics Info Edit Share Add" at bounding box center [530, 21] width 954 height 22
